Goal: Information Seeking & Learning: Learn about a topic

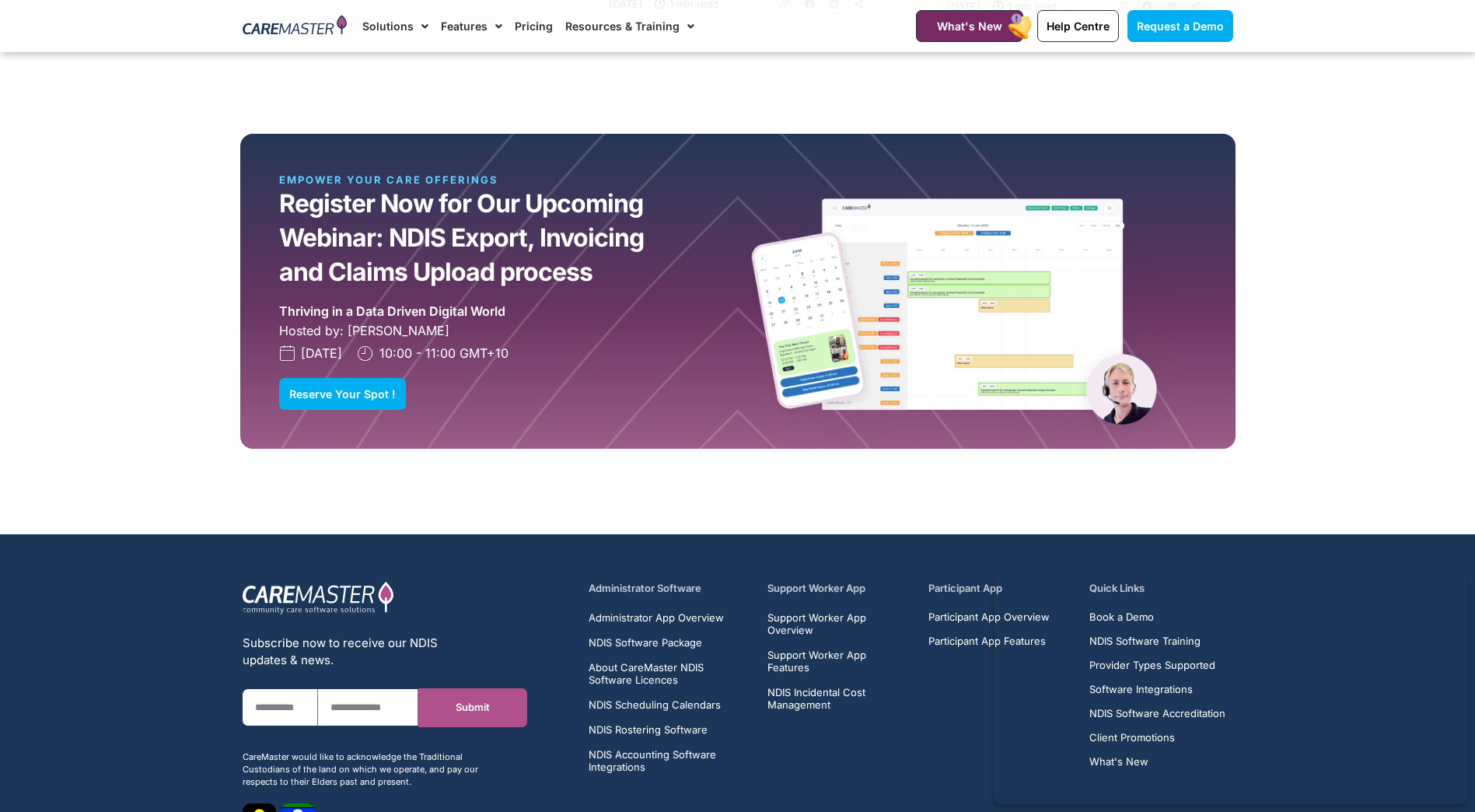
scroll to position [4086, 0]
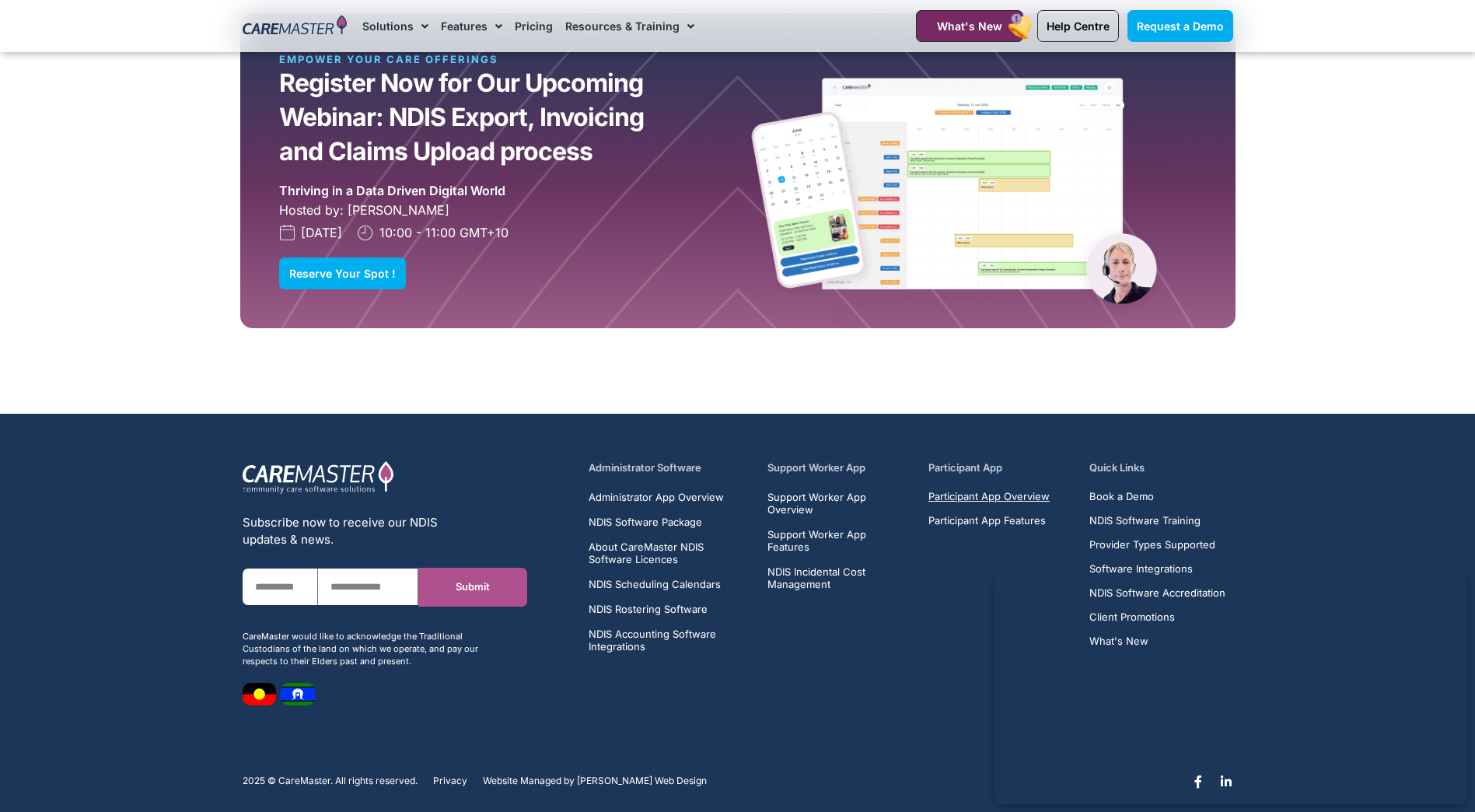
click at [963, 490] on span "Participant App Overview" at bounding box center [989, 496] width 121 height 12
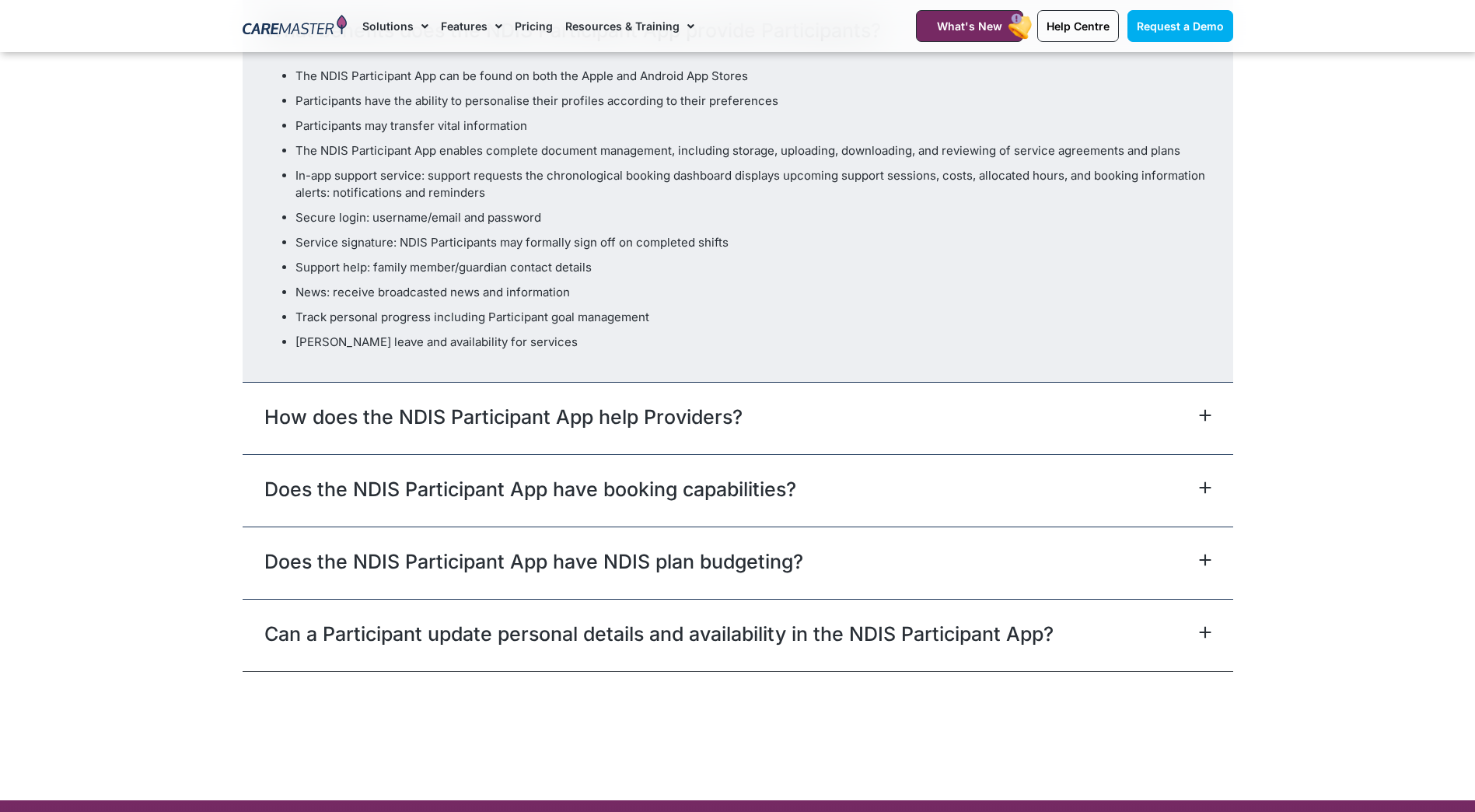
scroll to position [4743, 0]
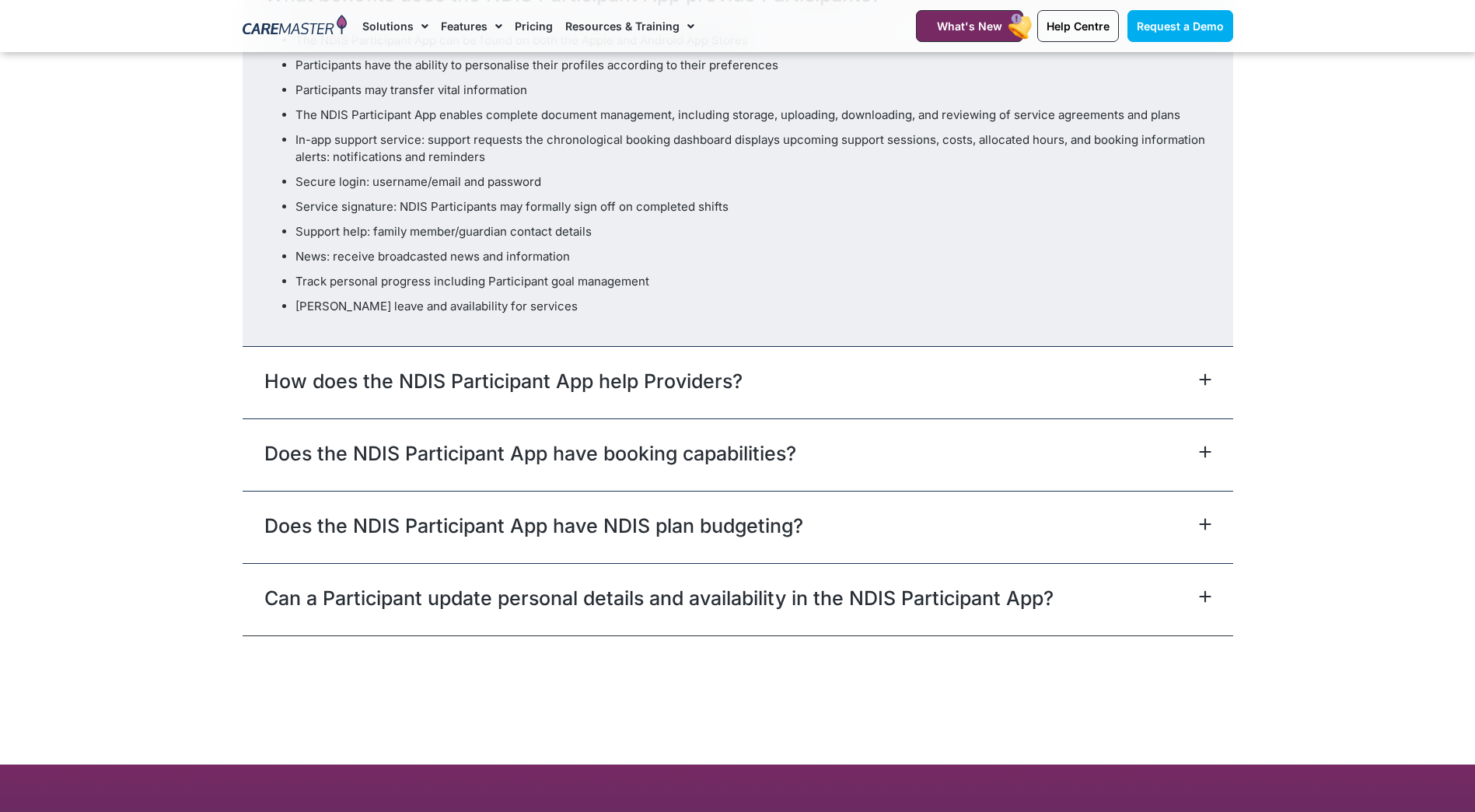
click at [404, 442] on div "Does the NDIS Participant App have booking capabilities?" at bounding box center [737, 454] width 990 height 72
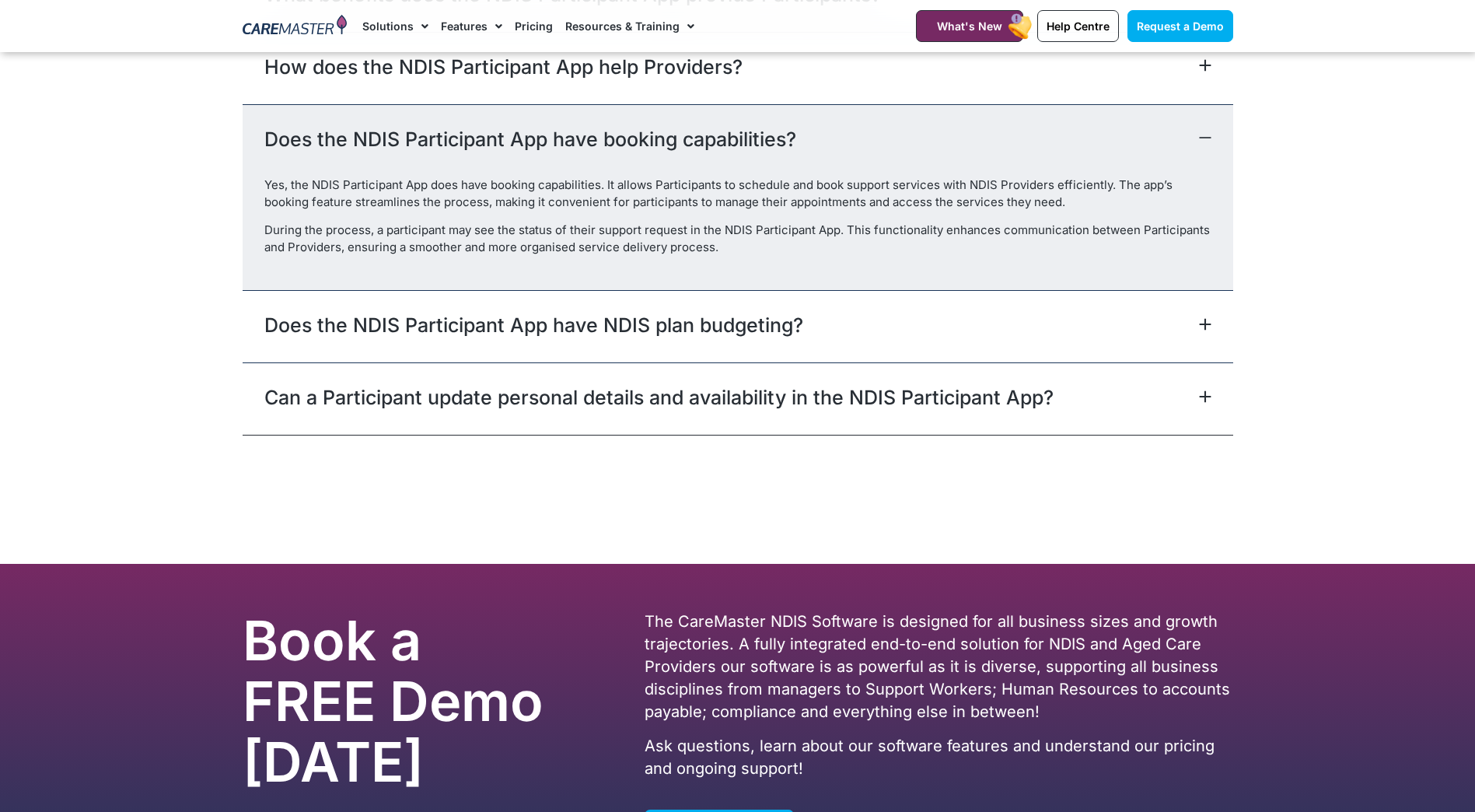
click at [450, 339] on link "Does the NDIS Participant App have NDIS plan budgeting?" at bounding box center [534, 325] width 539 height 28
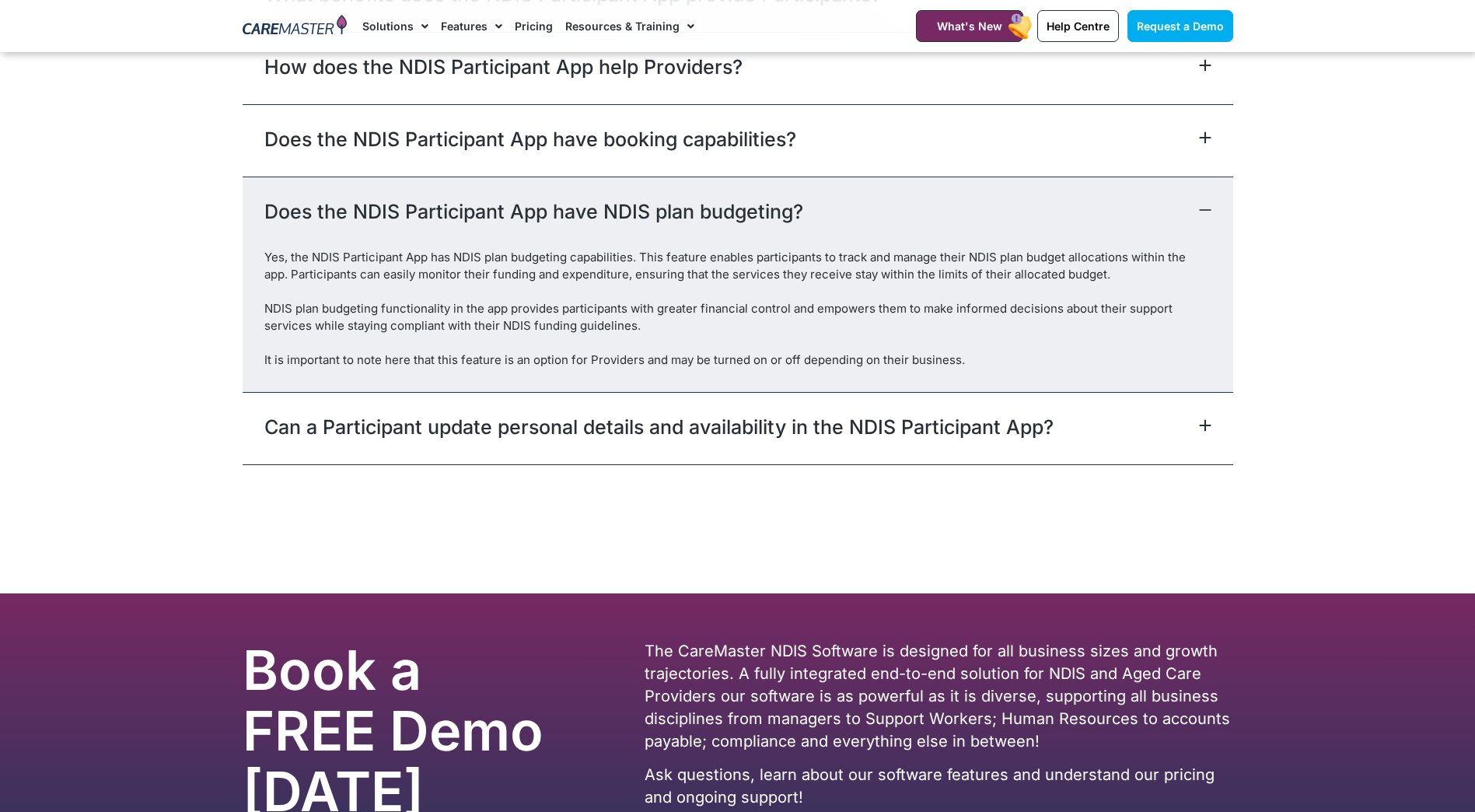
click at [744, 441] on link "Can a Participant update personal details and availability in the NDIS Particip…" at bounding box center [659, 426] width 789 height 28
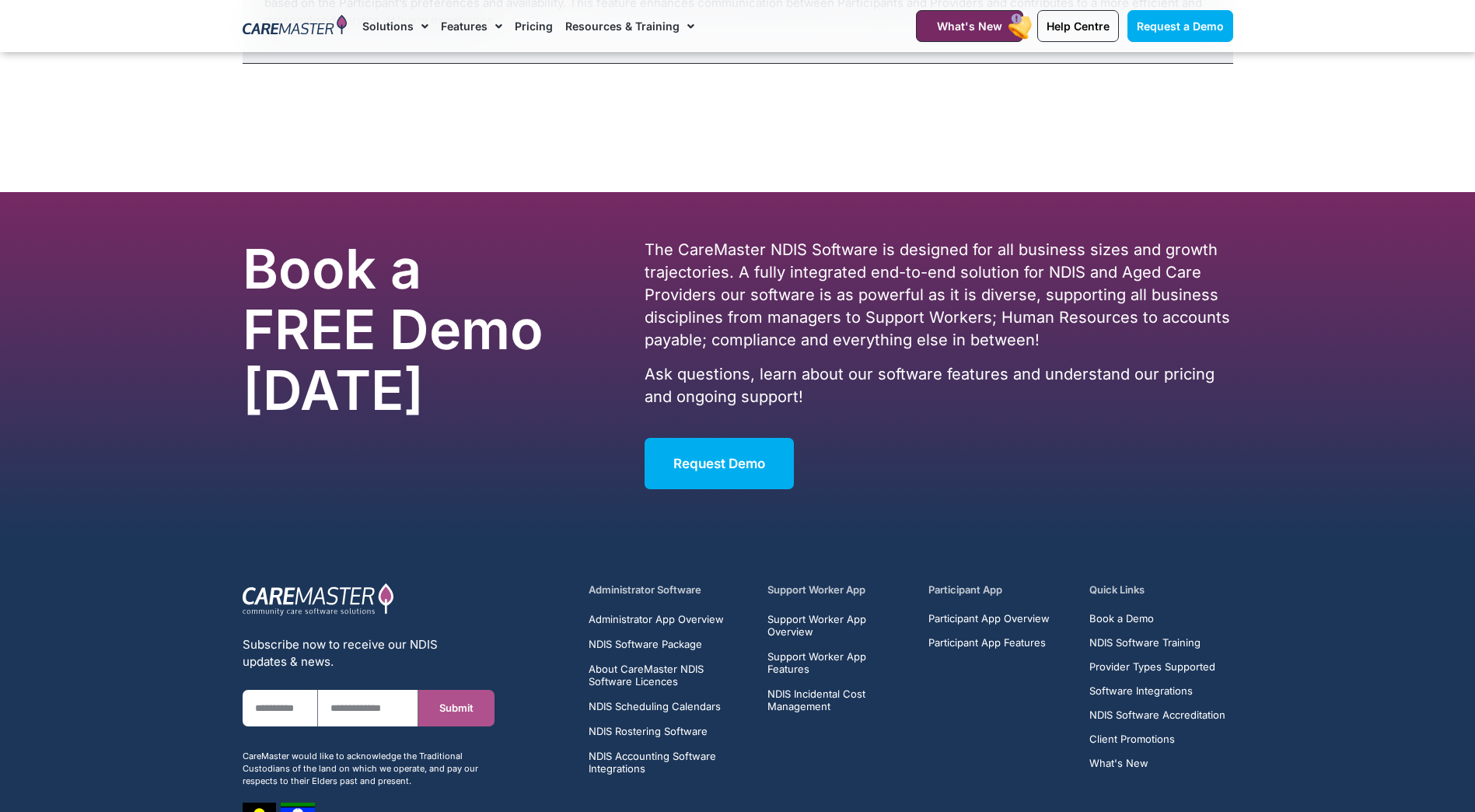
scroll to position [5209, 0]
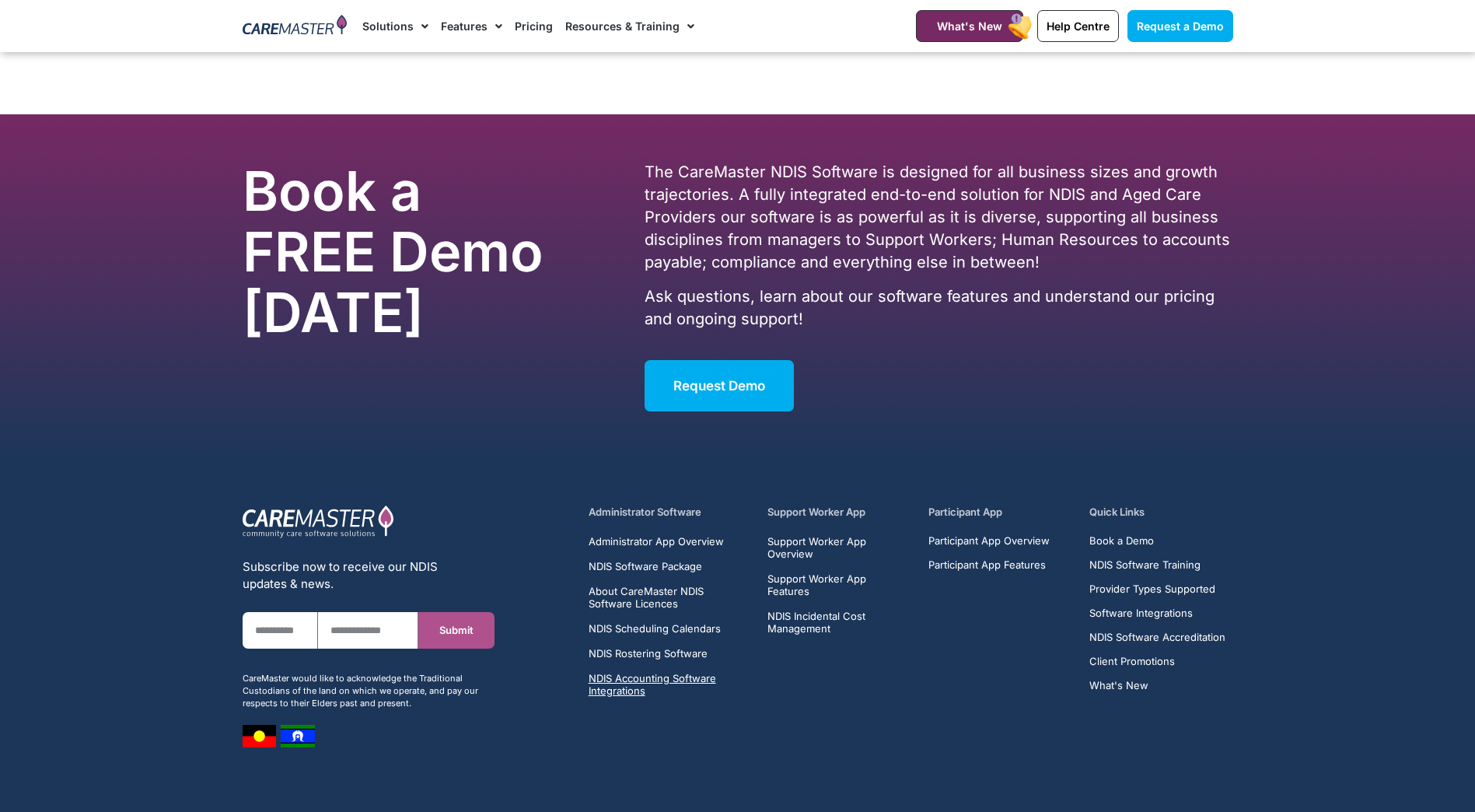
click at [678, 697] on span "NDIS Accounting Software Integrations" at bounding box center [669, 684] width 161 height 25
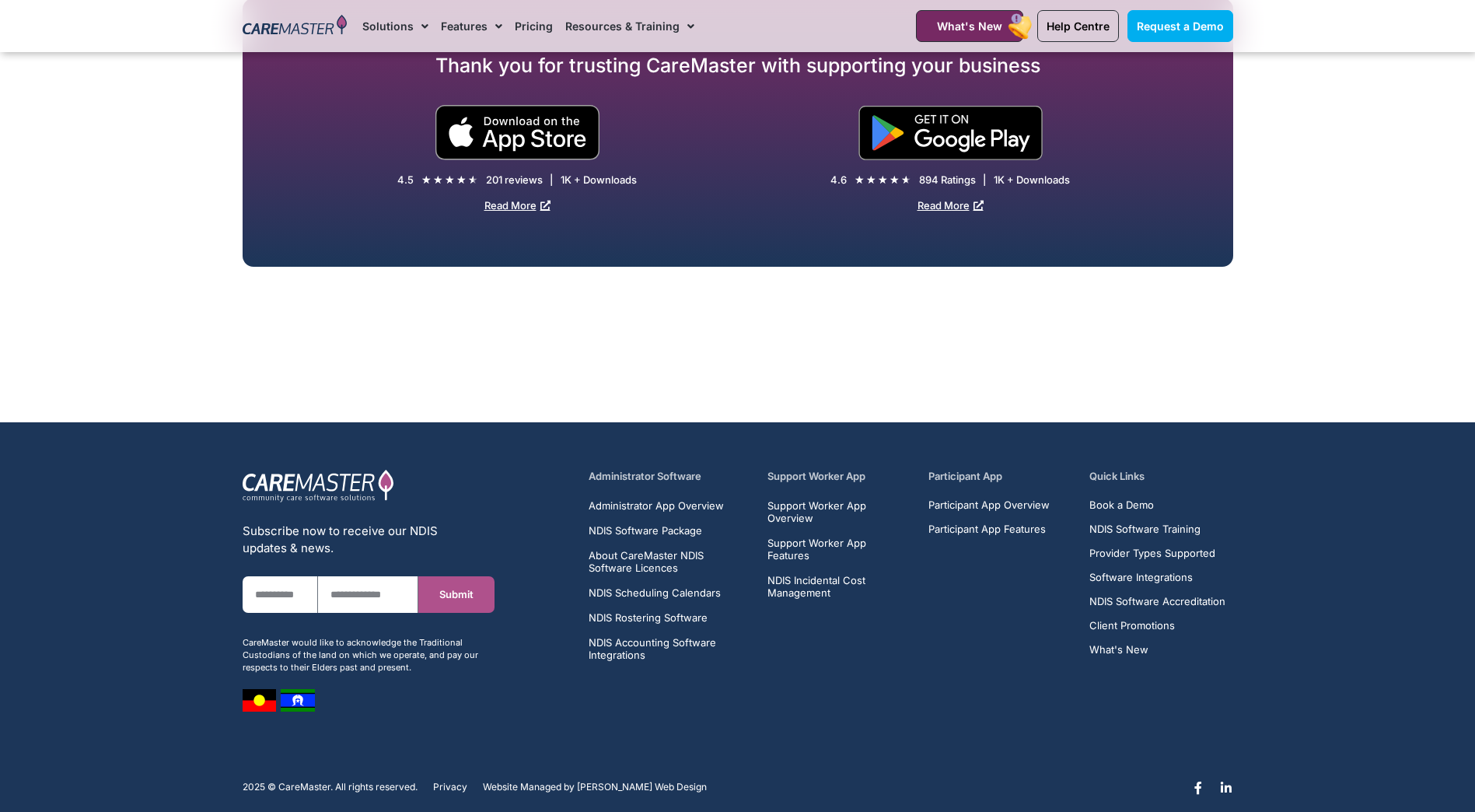
scroll to position [2410, 0]
